Goal: Task Accomplishment & Management: Manage account settings

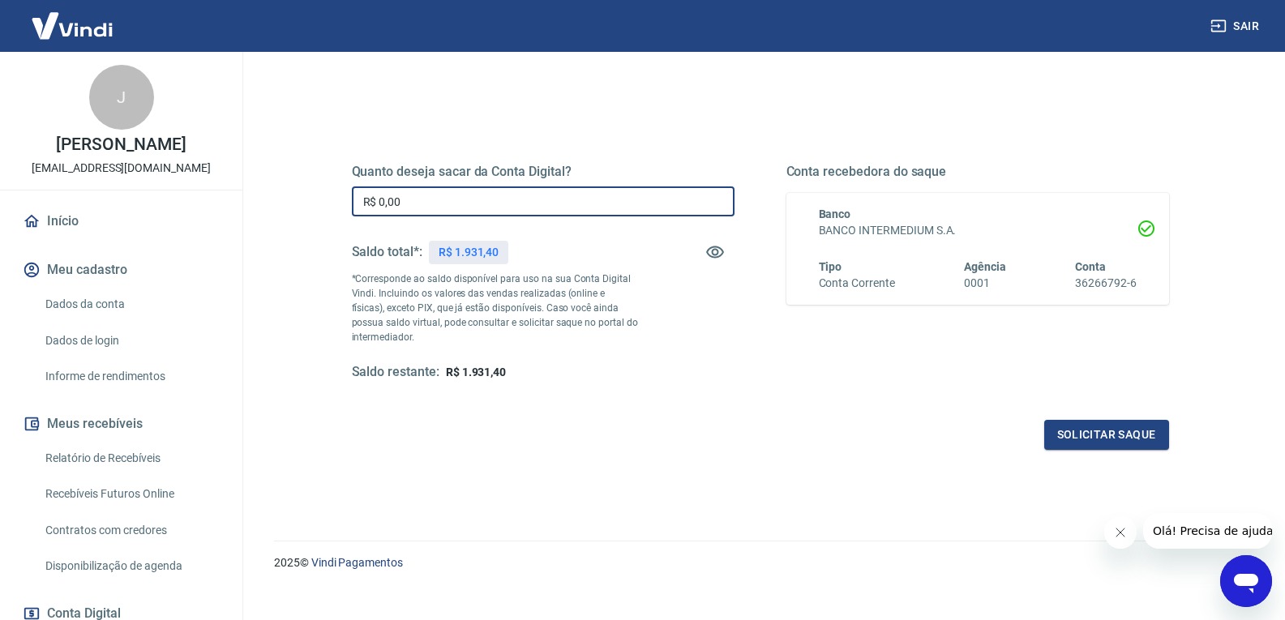
click at [410, 202] on input "R$ 0,00" at bounding box center [543, 201] width 383 height 30
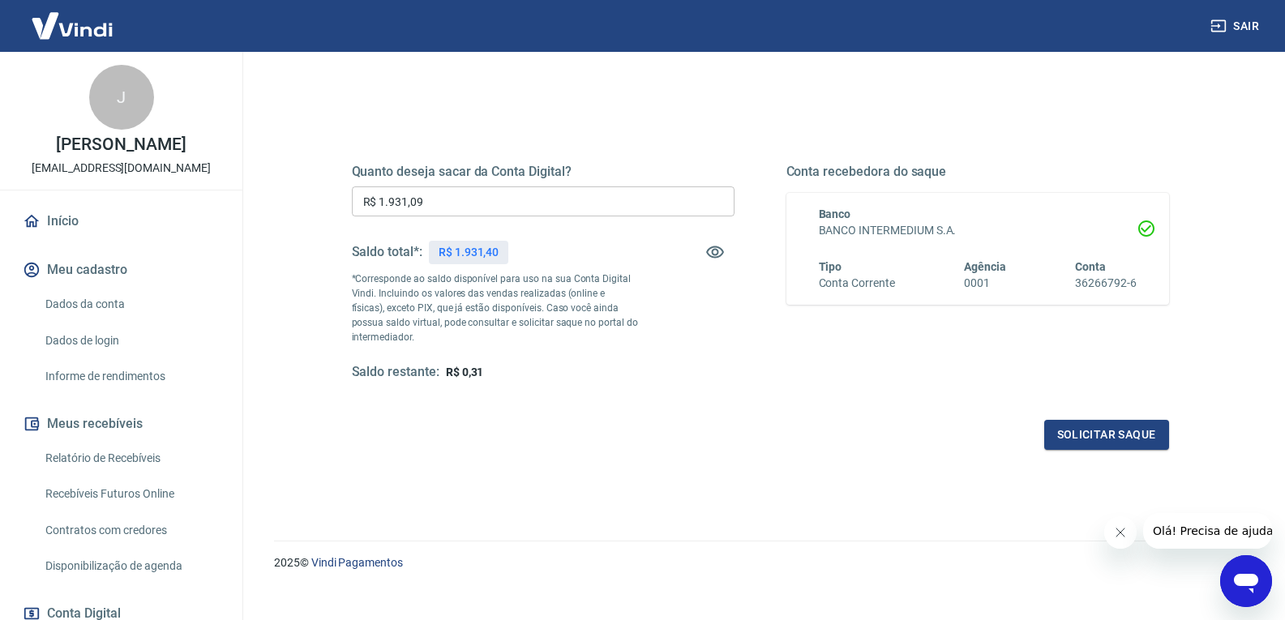
drag, startPoint x: 618, startPoint y: 155, endPoint x: 632, endPoint y: 199, distance: 46.1
click at [619, 155] on div "Quanto deseja sacar da Conta Digital? R$ 1.931,09 ​ Saldo total*: R$ 1.931,40 *…" at bounding box center [760, 287] width 817 height 325
click at [454, 208] on input "R$ 1.931,09" at bounding box center [543, 201] width 383 height 30
click at [582, 441] on div "Solicitar saque" at bounding box center [760, 435] width 817 height 30
click at [454, 211] on input "R$ 1.931,31" at bounding box center [543, 201] width 383 height 30
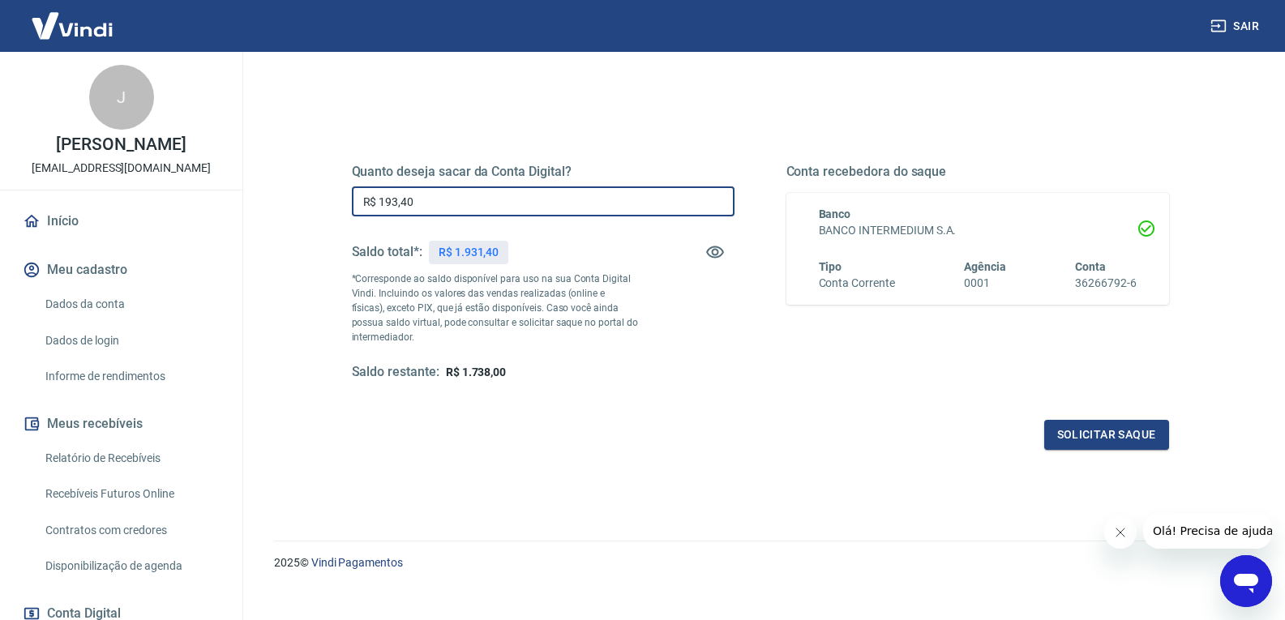
click at [590, 411] on div "Quanto deseja sacar da Conta Digital? R$ 193,40 ​ Saldo total*: R$ 1.931,40 *Co…" at bounding box center [760, 287] width 817 height 325
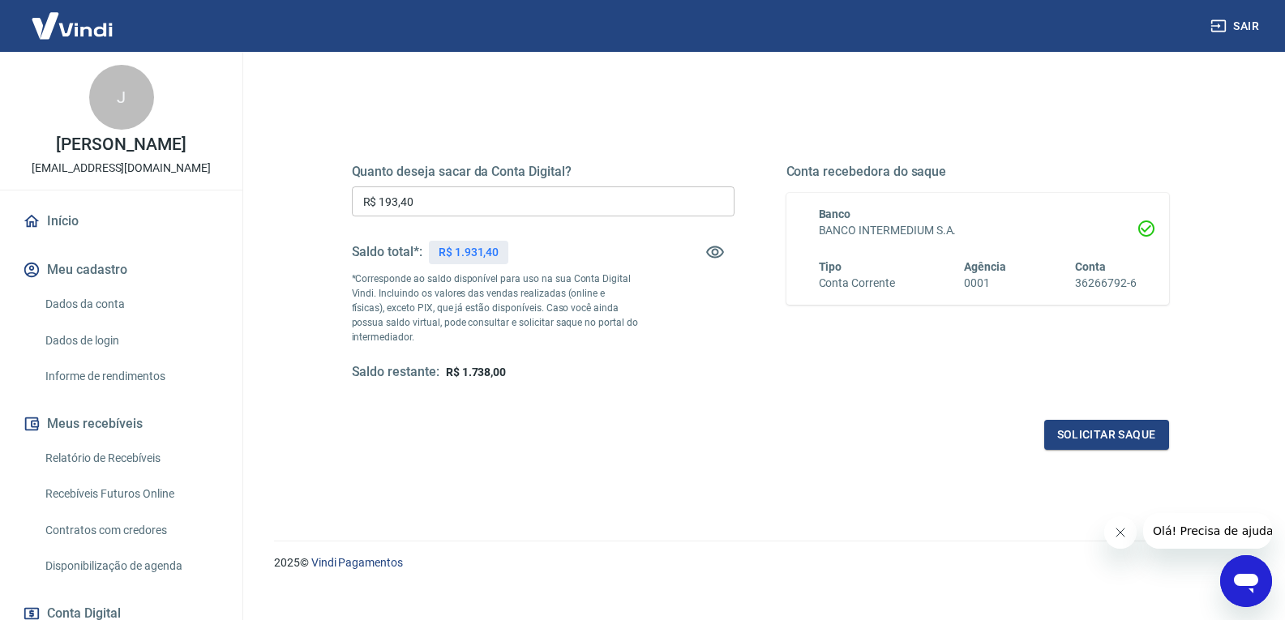
click at [459, 216] on input "R$ 193,40" at bounding box center [543, 201] width 383 height 30
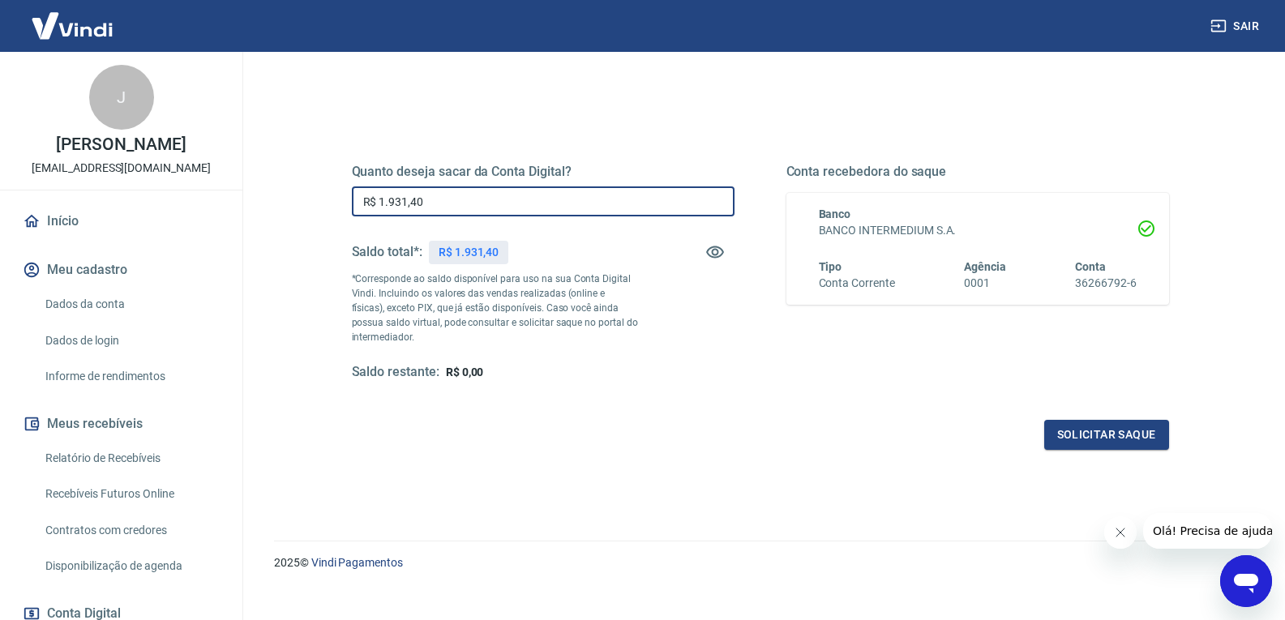
type input "R$ 1.931,40"
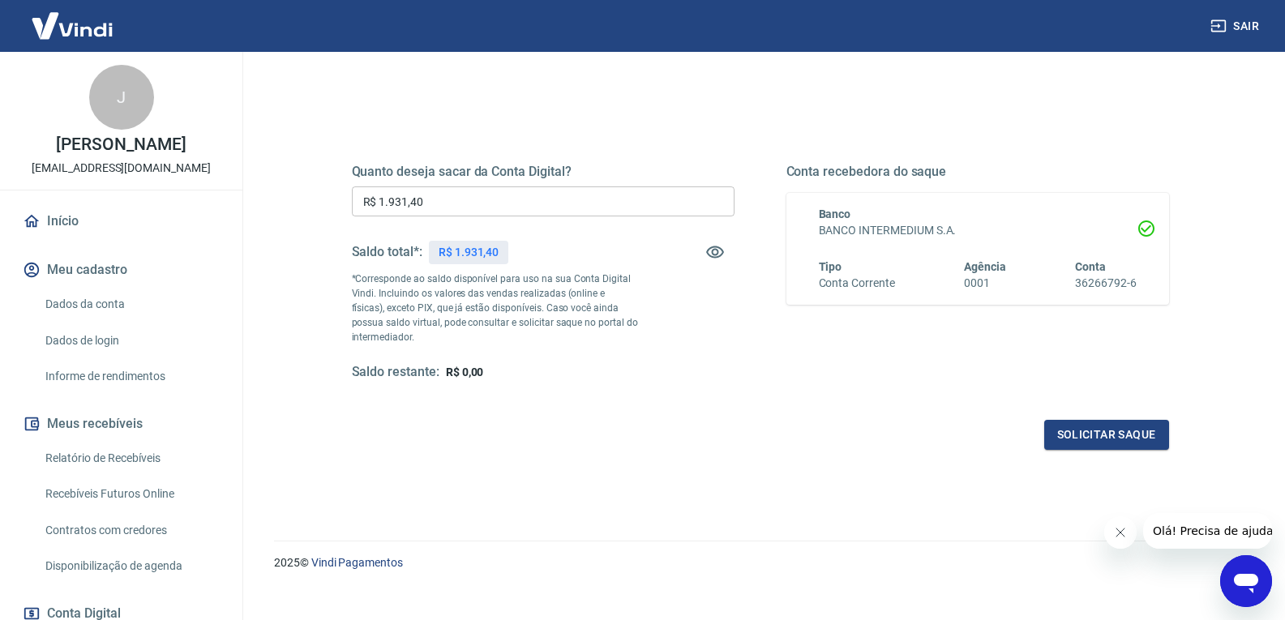
click at [635, 468] on div "Quanto deseja sacar da Conta Digital? R$ 1.931,40 ​ Saldo total*: R$ 1.931,40 *…" at bounding box center [760, 280] width 856 height 377
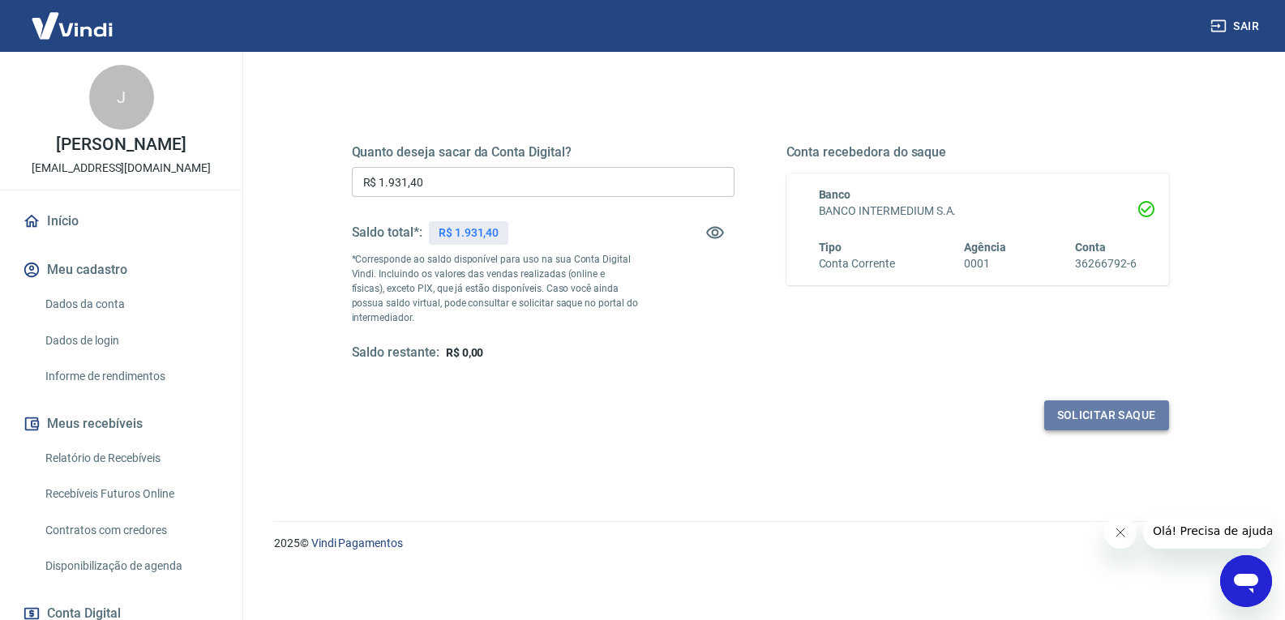
click at [1106, 415] on button "Solicitar saque" at bounding box center [1106, 415] width 125 height 30
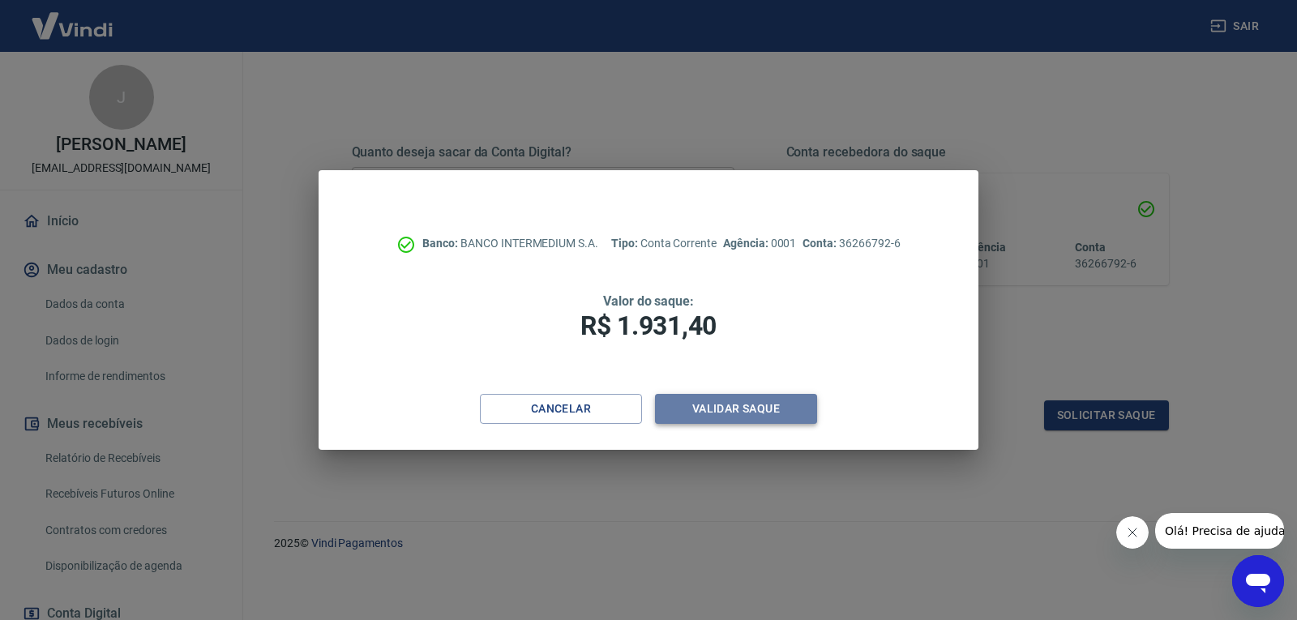
click at [742, 409] on button "Validar saque" at bounding box center [736, 409] width 162 height 30
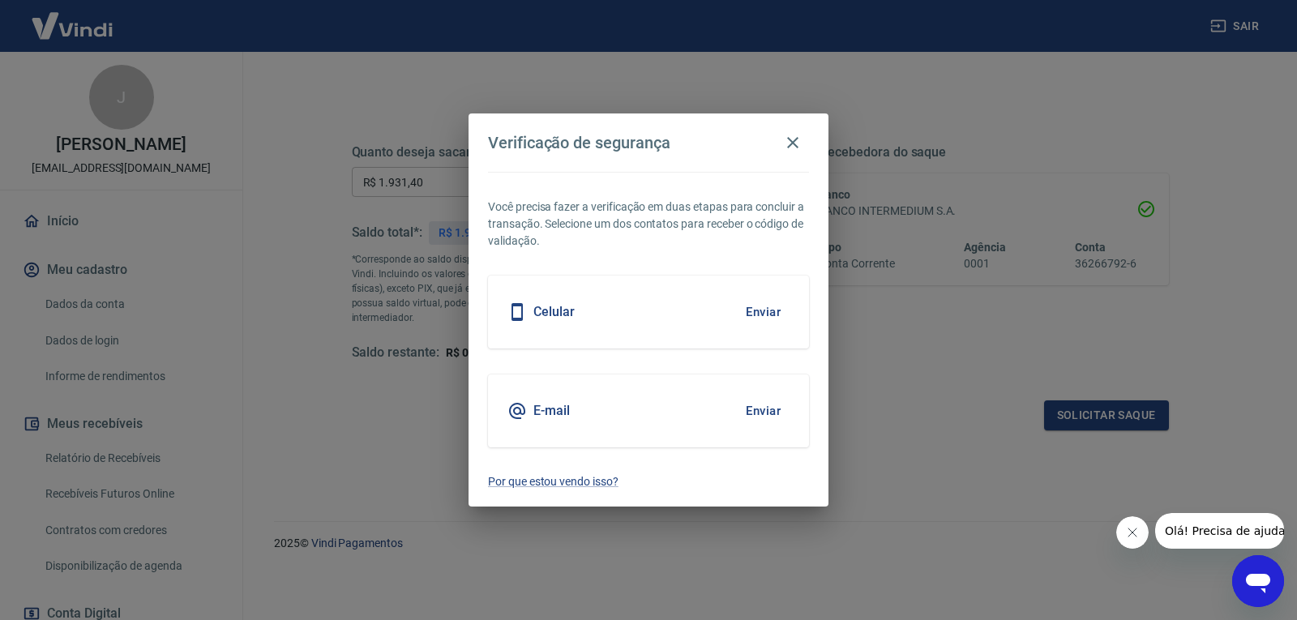
click at [767, 418] on button "Enviar" at bounding box center [763, 411] width 53 height 34
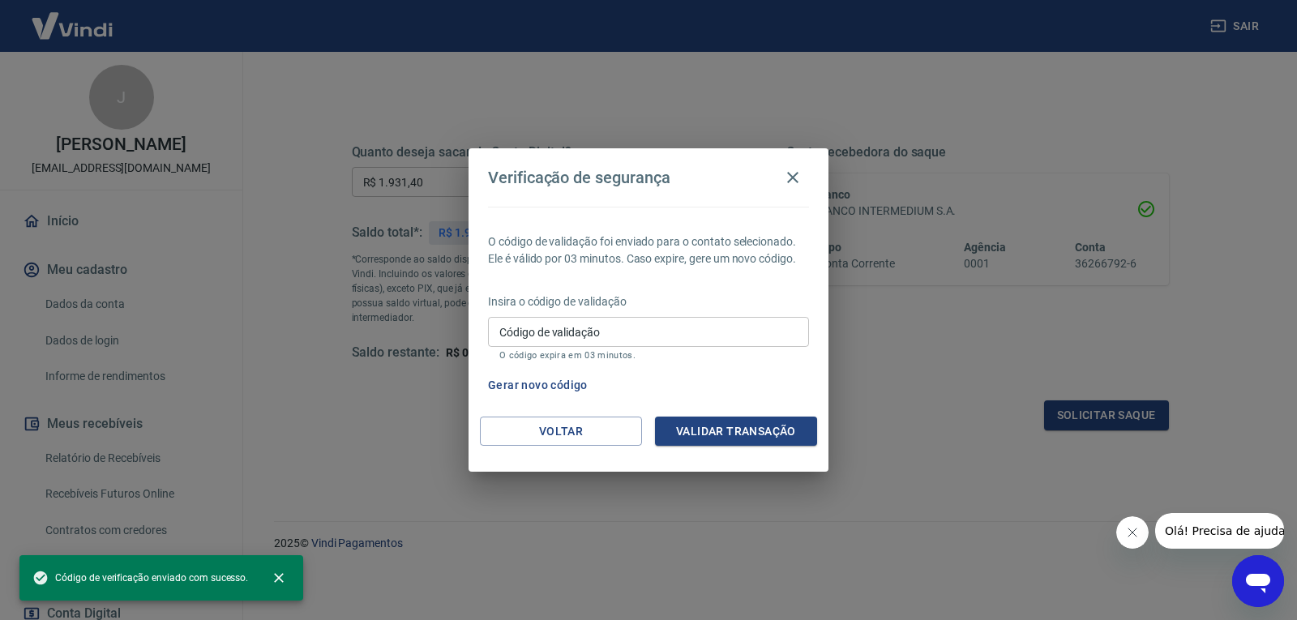
click at [658, 331] on input "Código de validação" at bounding box center [648, 332] width 321 height 30
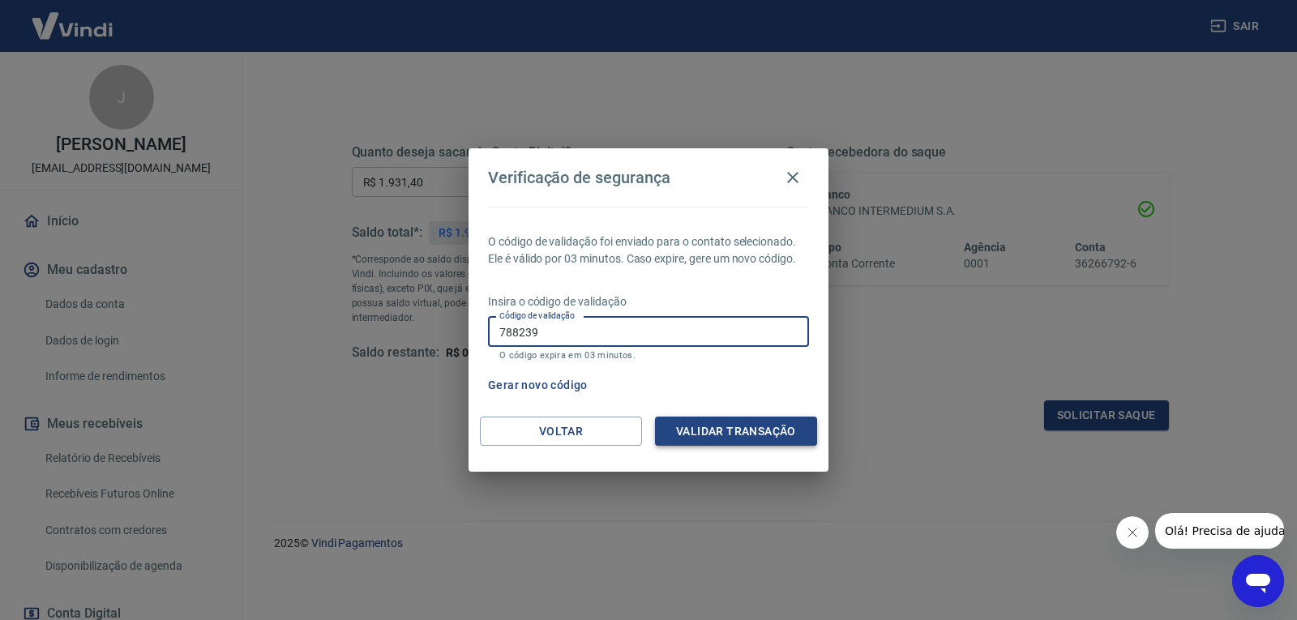
type input "788239"
click at [727, 440] on button "Validar transação" at bounding box center [736, 432] width 162 height 30
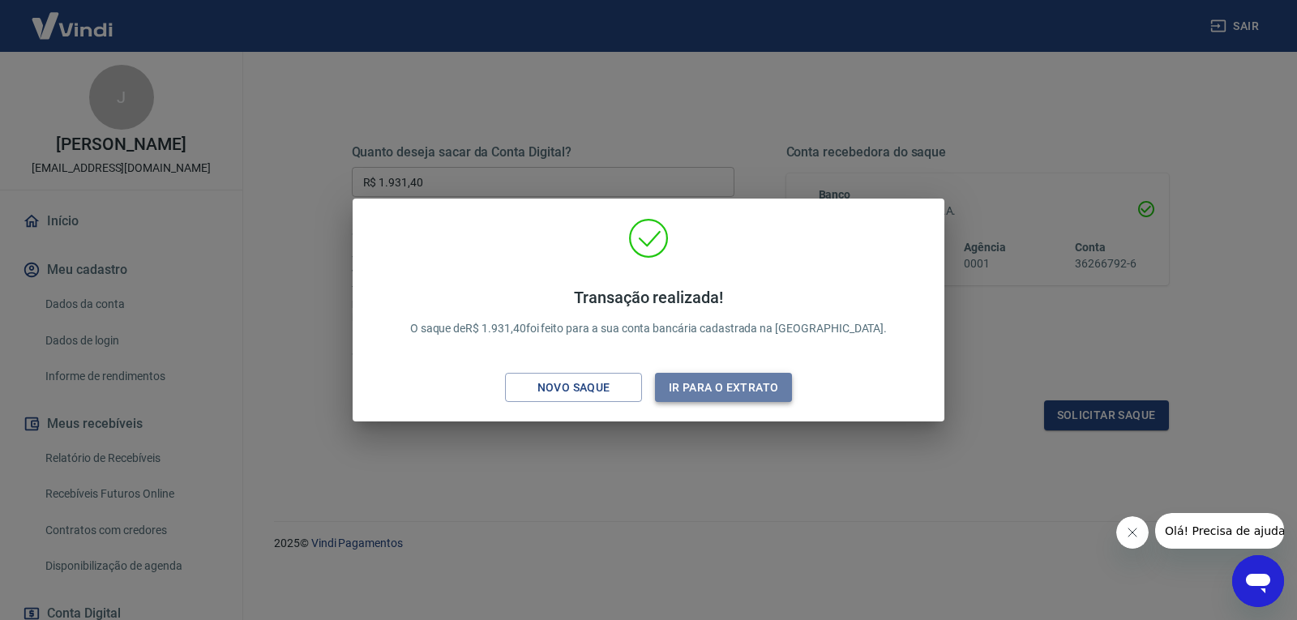
click at [718, 388] on button "Ir para o extrato" at bounding box center [723, 388] width 137 height 30
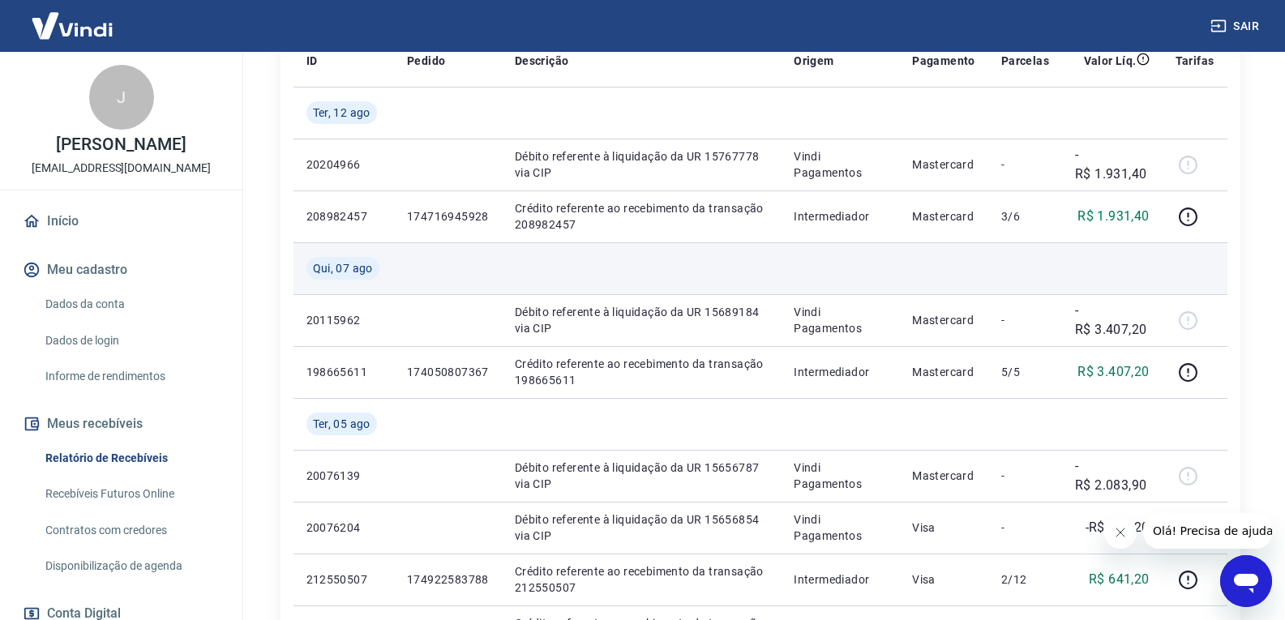
scroll to position [162, 0]
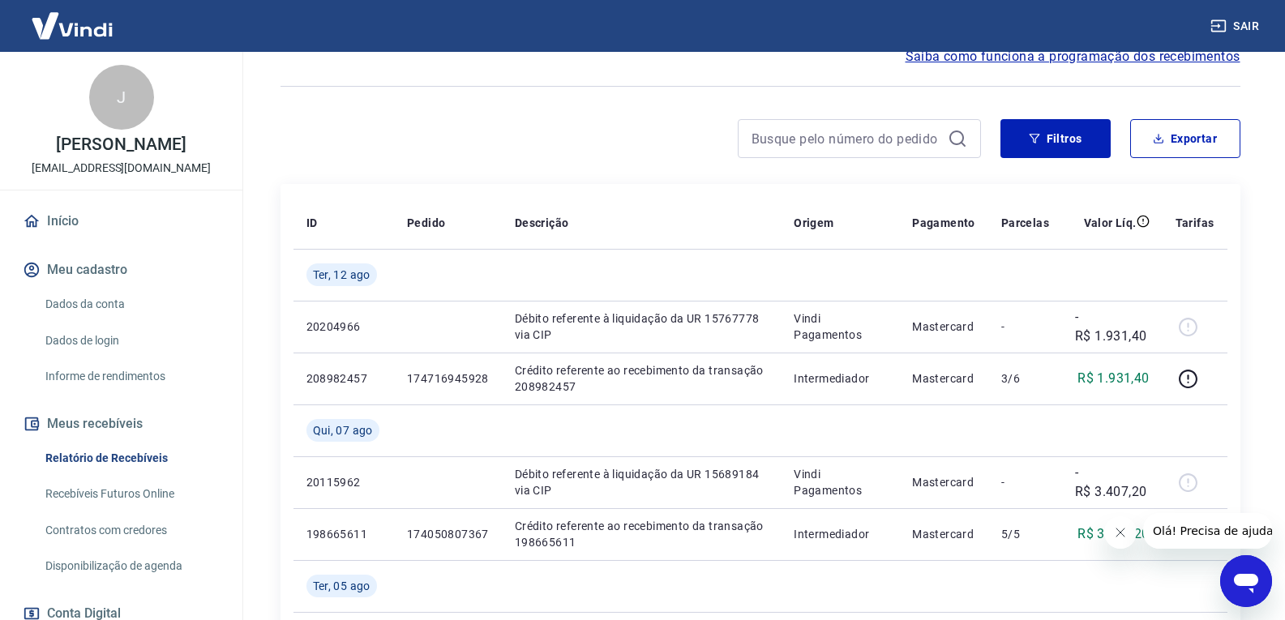
click at [799, 166] on div "Filtros Exportar" at bounding box center [761, 145] width 960 height 52
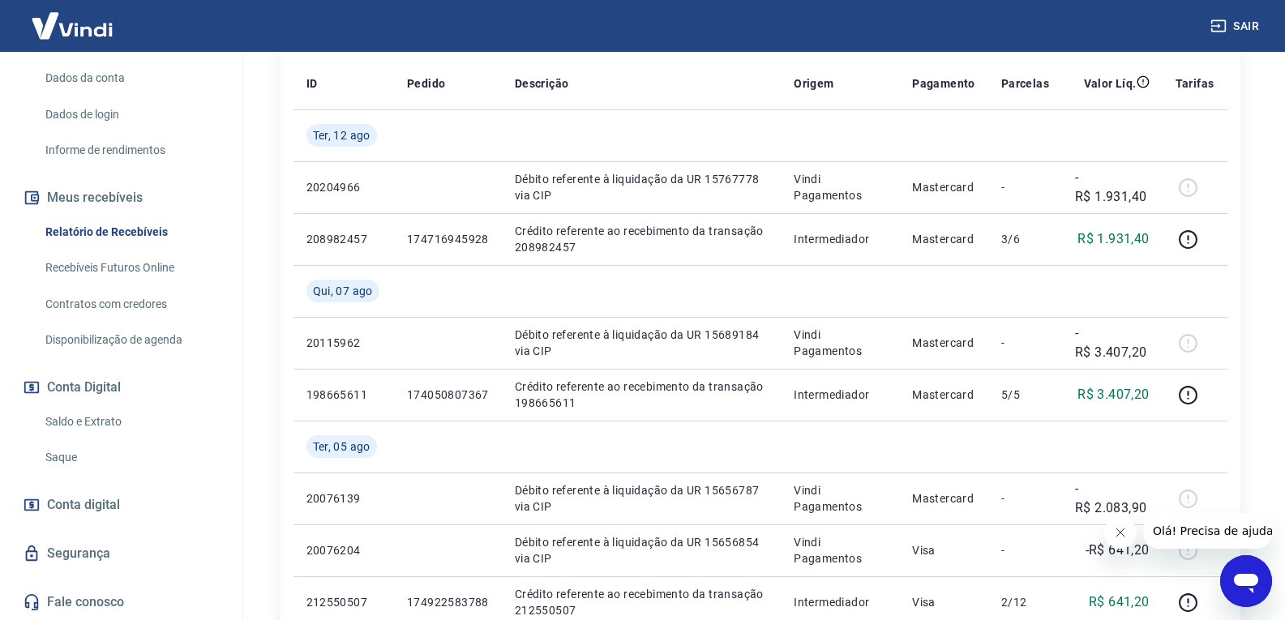
scroll to position [324, 0]
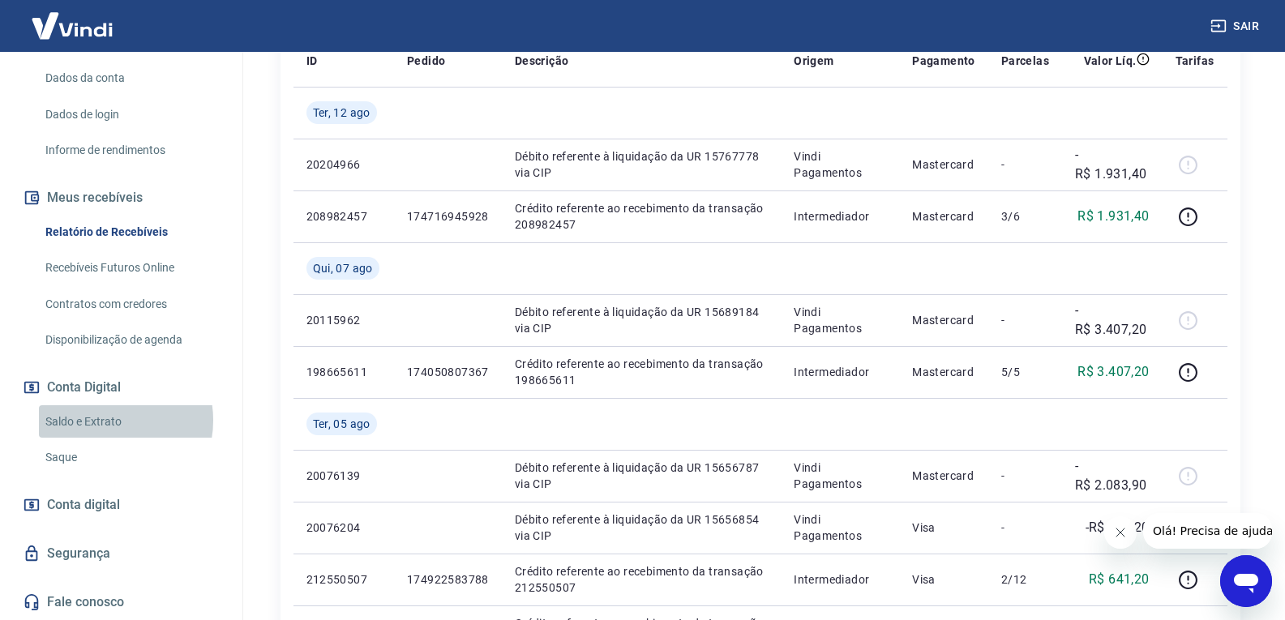
click at [109, 420] on link "Saldo e Extrato" at bounding box center [131, 421] width 184 height 33
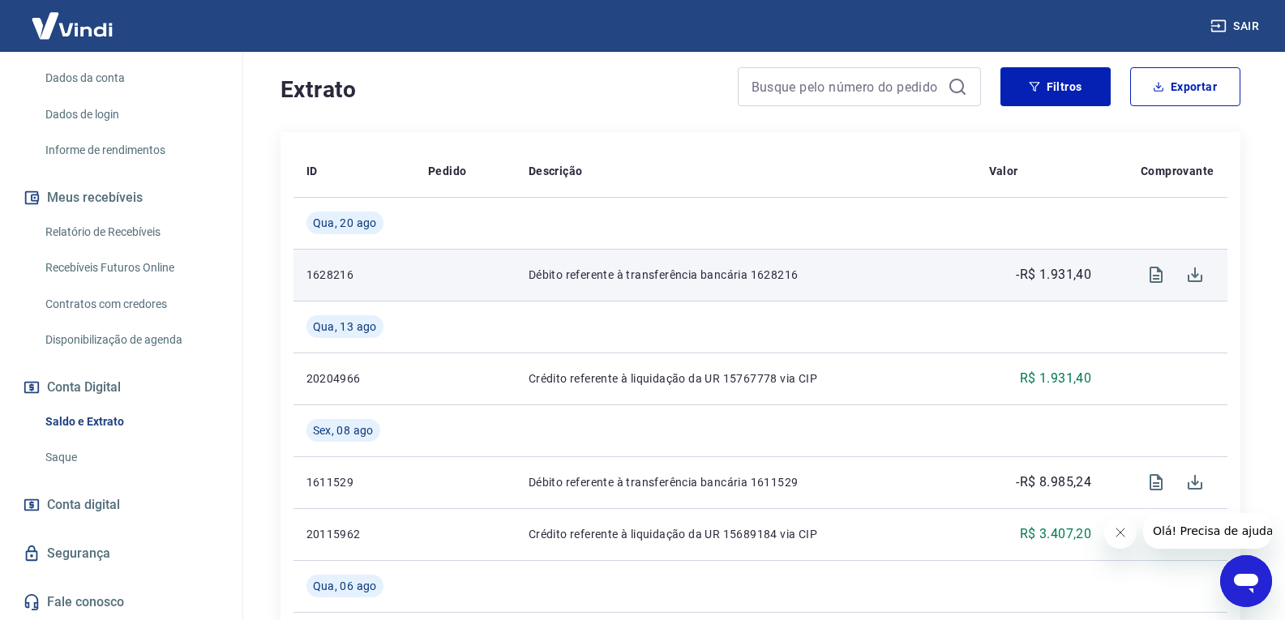
scroll to position [81, 0]
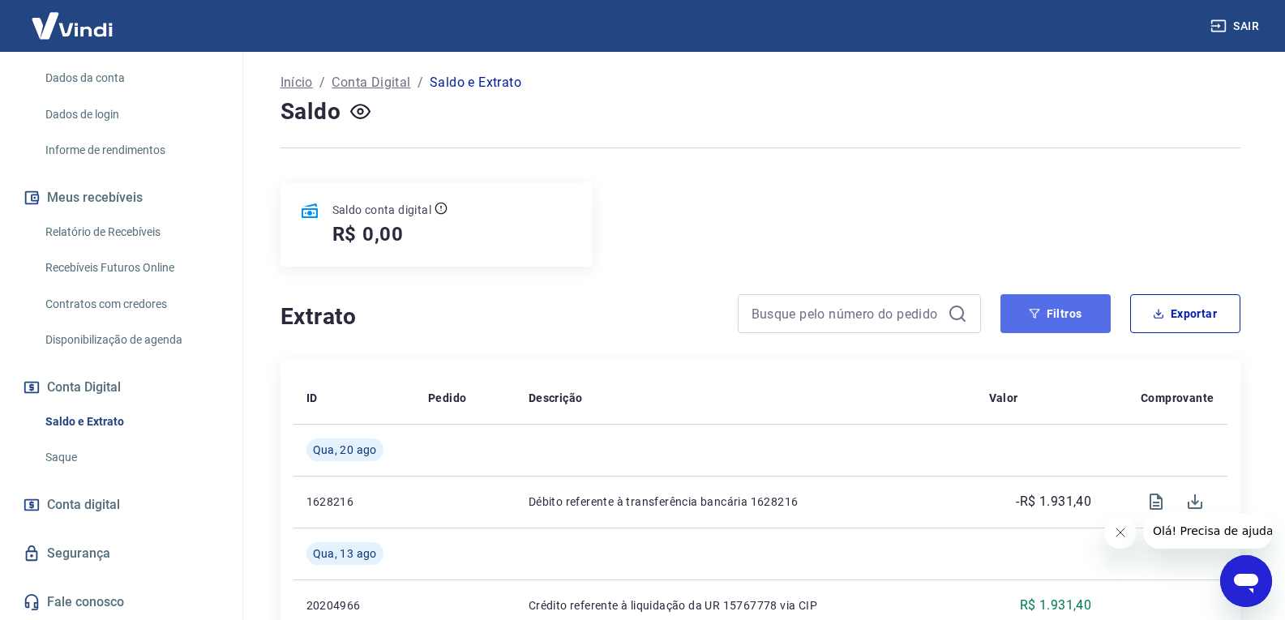
click at [1060, 315] on button "Filtros" at bounding box center [1055, 313] width 110 height 39
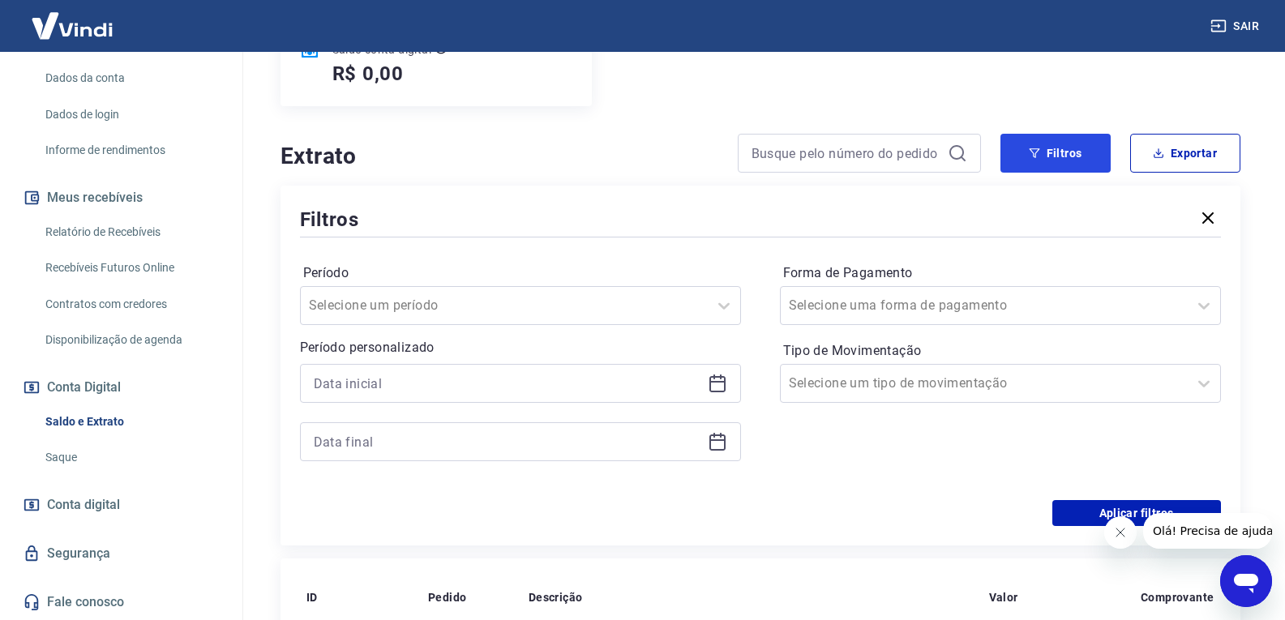
scroll to position [243, 0]
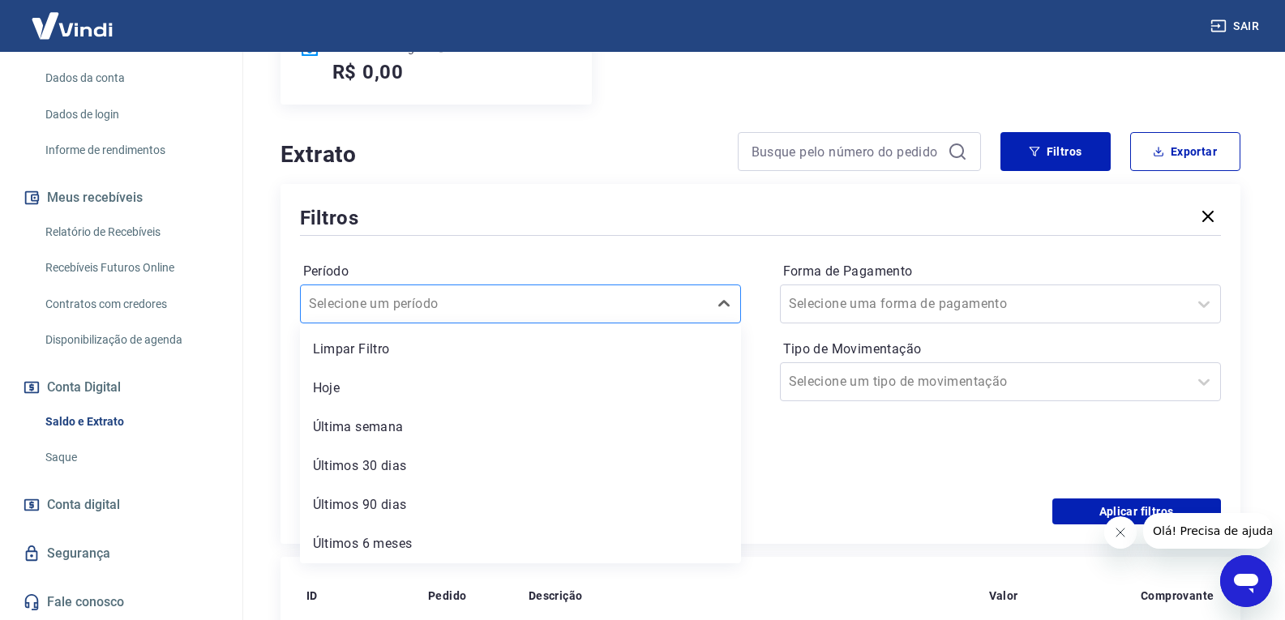
click at [546, 294] on div at bounding box center [504, 304] width 391 height 23
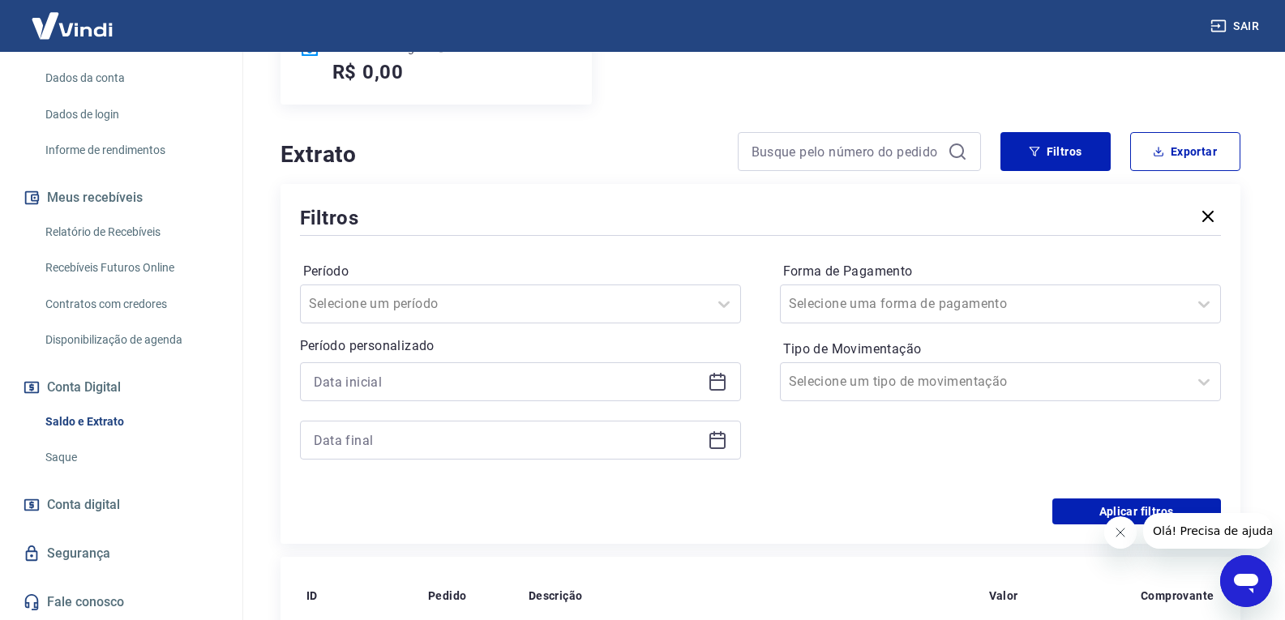
click at [463, 157] on h4 "Extrato" at bounding box center [500, 155] width 438 height 32
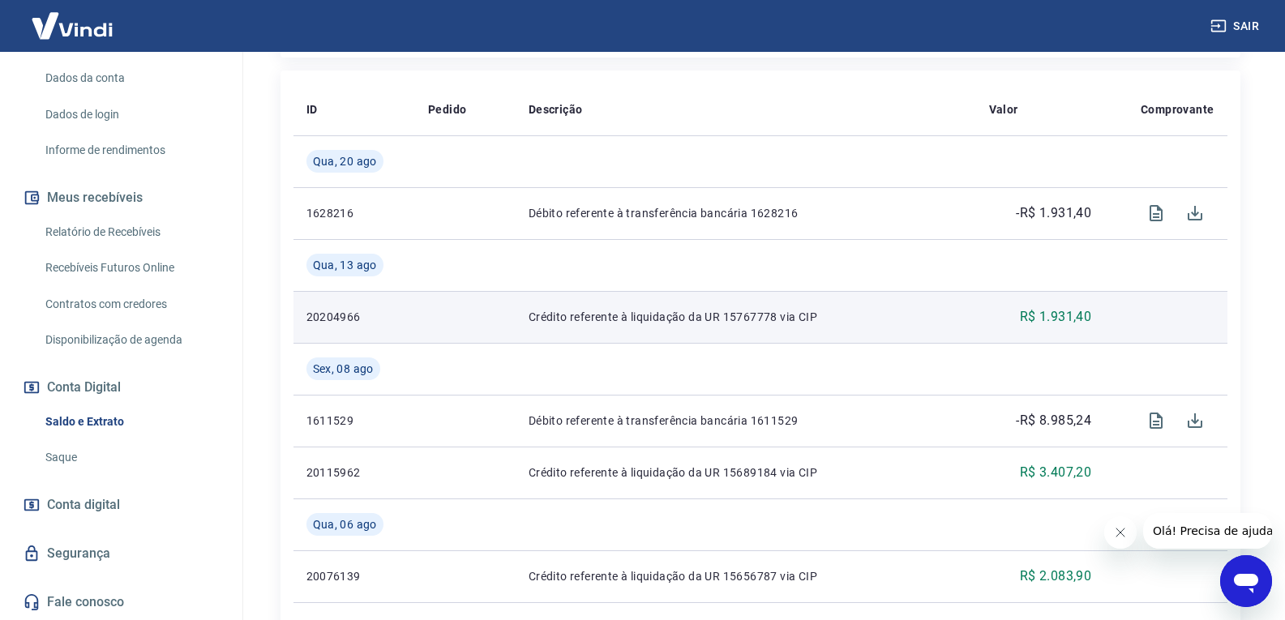
scroll to position [324, 0]
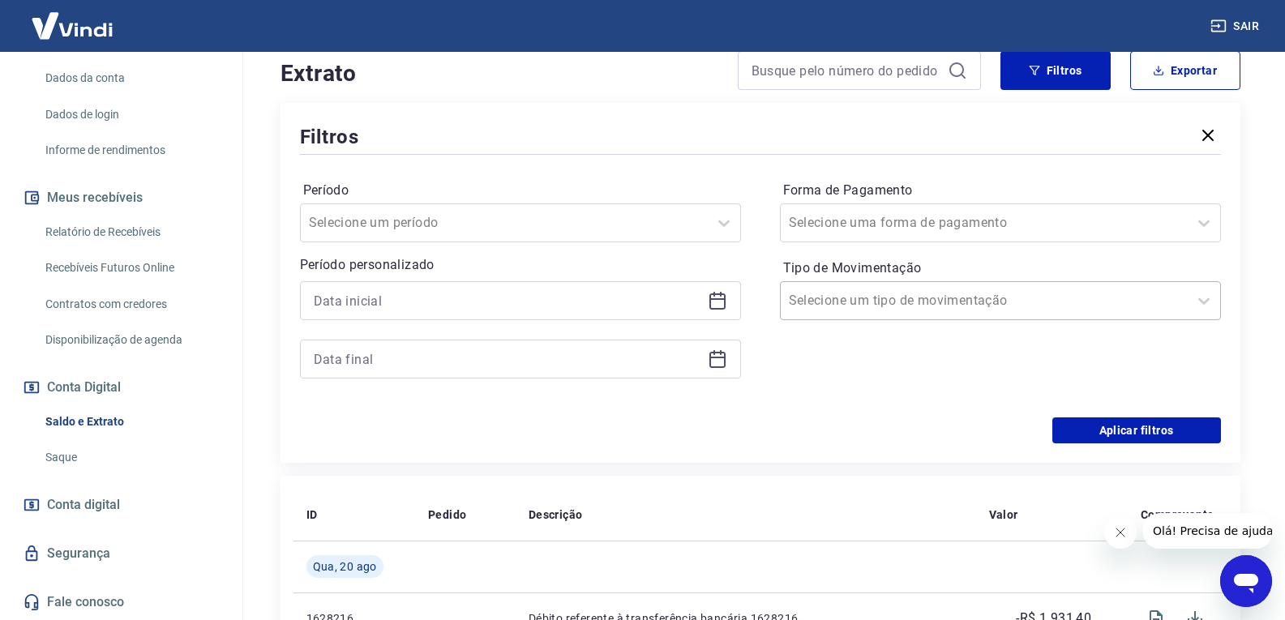
click at [1098, 284] on div "Selecione um tipo de movimentação" at bounding box center [1000, 300] width 441 height 39
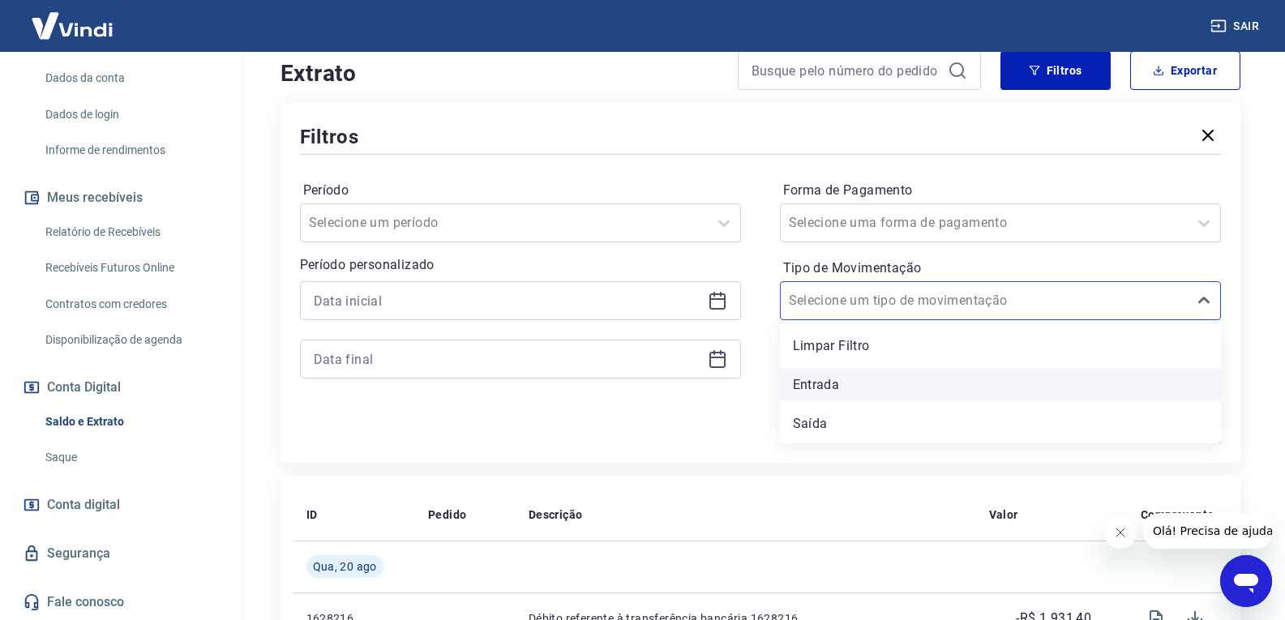
click at [829, 386] on div "Entrada" at bounding box center [1000, 385] width 441 height 32
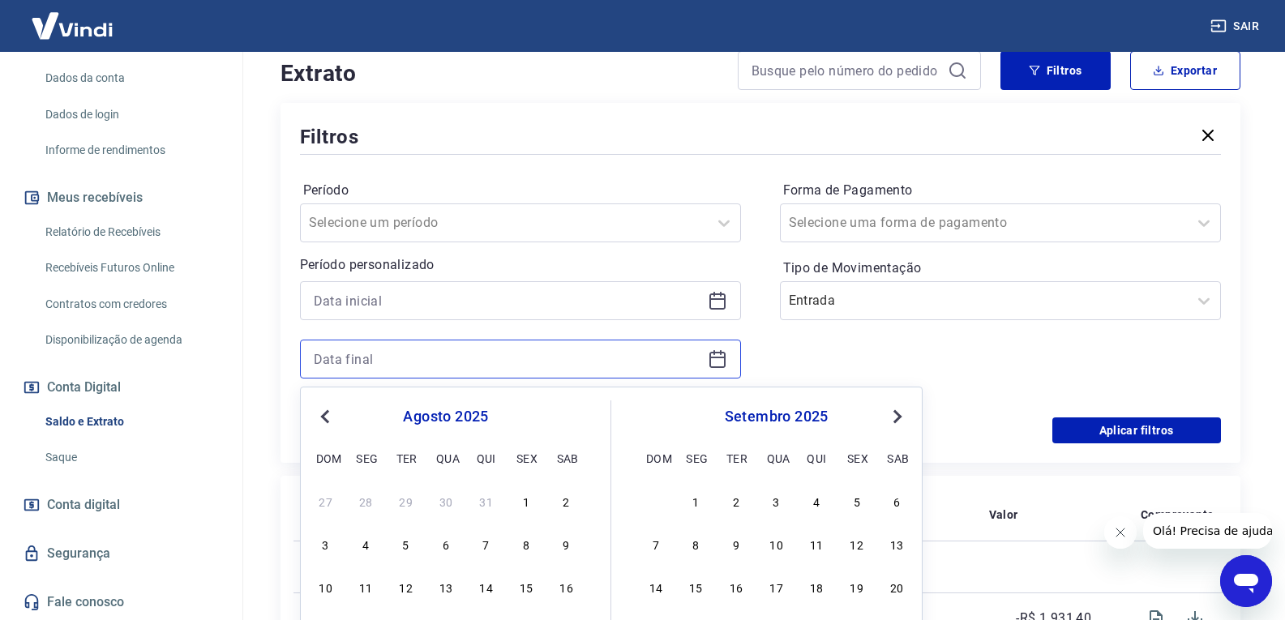
click at [513, 355] on input at bounding box center [508, 359] width 388 height 24
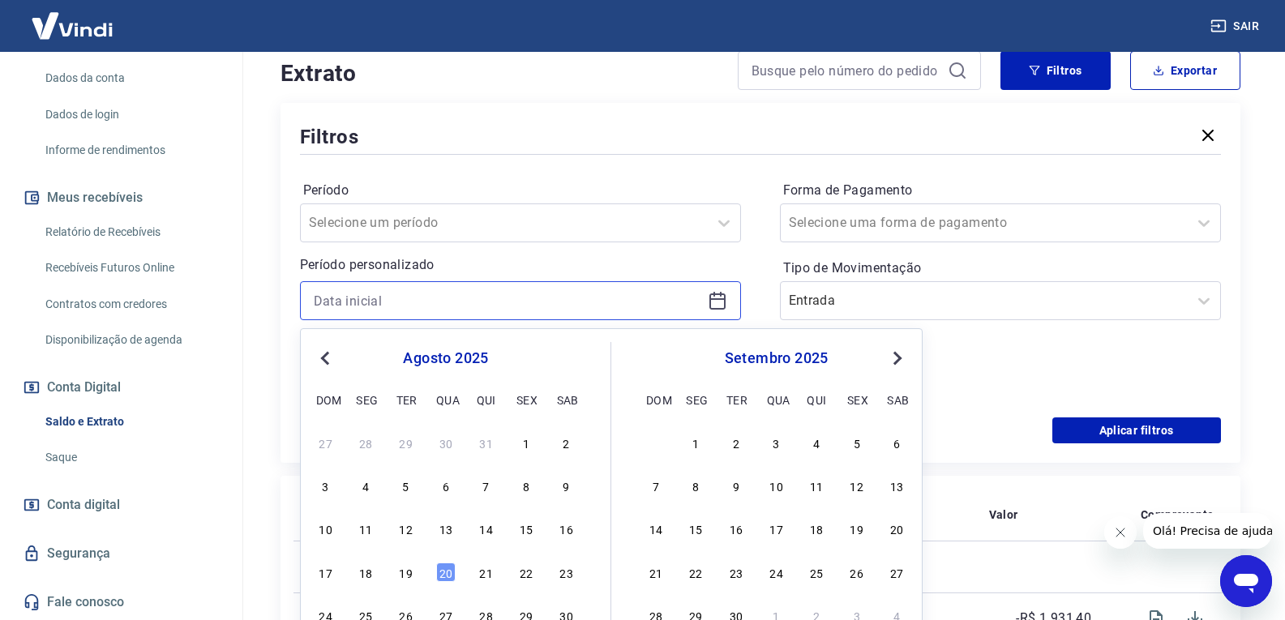
click at [382, 299] on input at bounding box center [508, 301] width 388 height 24
click at [444, 567] on div "20" at bounding box center [445, 572] width 19 height 19
type input "20/08/2025"
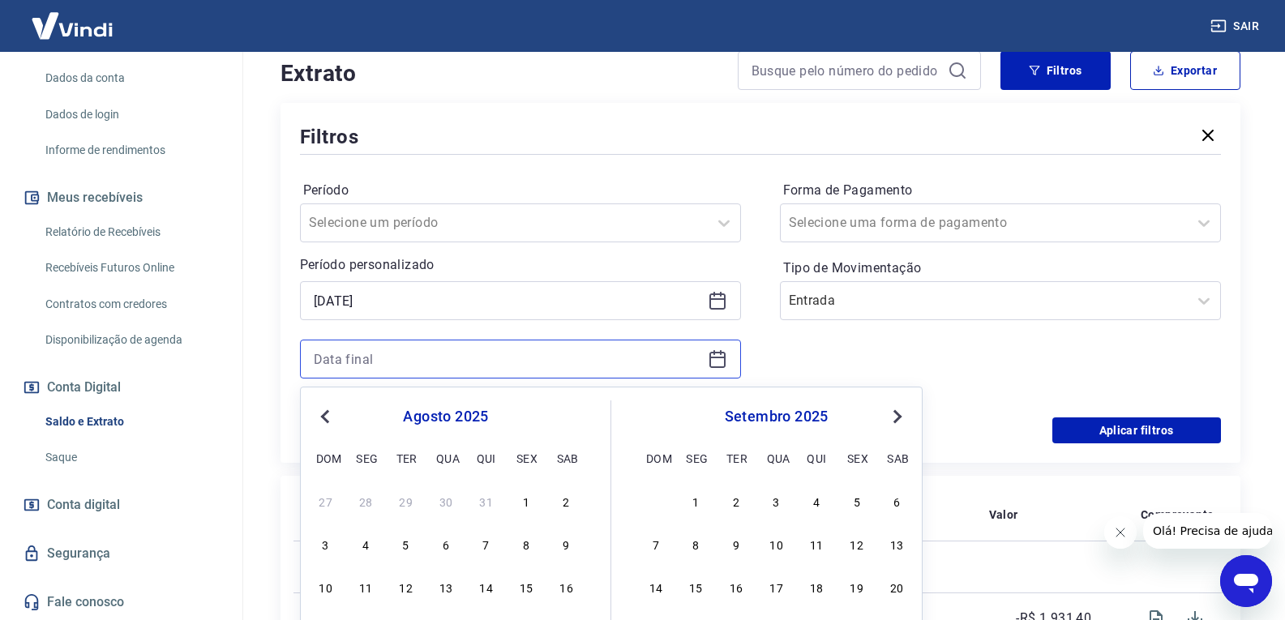
click at [481, 364] on input at bounding box center [508, 359] width 388 height 24
click at [855, 507] on div "5" at bounding box center [856, 500] width 19 height 19
type input "05/09/2025"
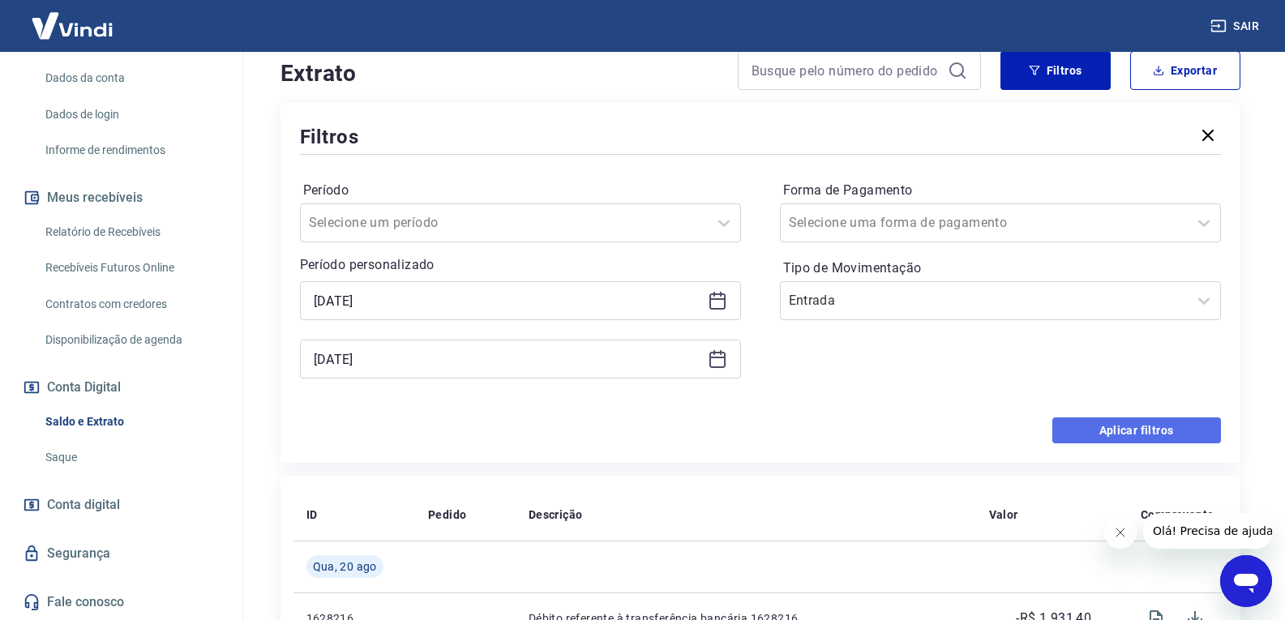
click at [1155, 431] on button "Aplicar filtros" at bounding box center [1136, 431] width 169 height 26
